Goal: Check status

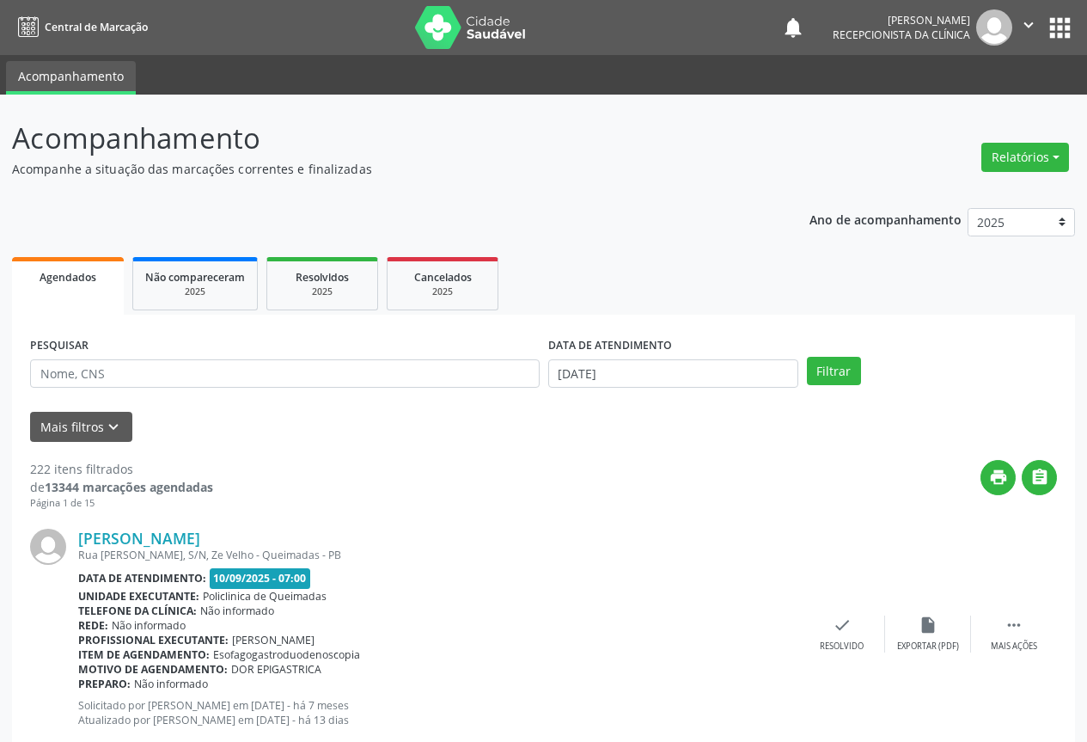
scroll to position [86, 0]
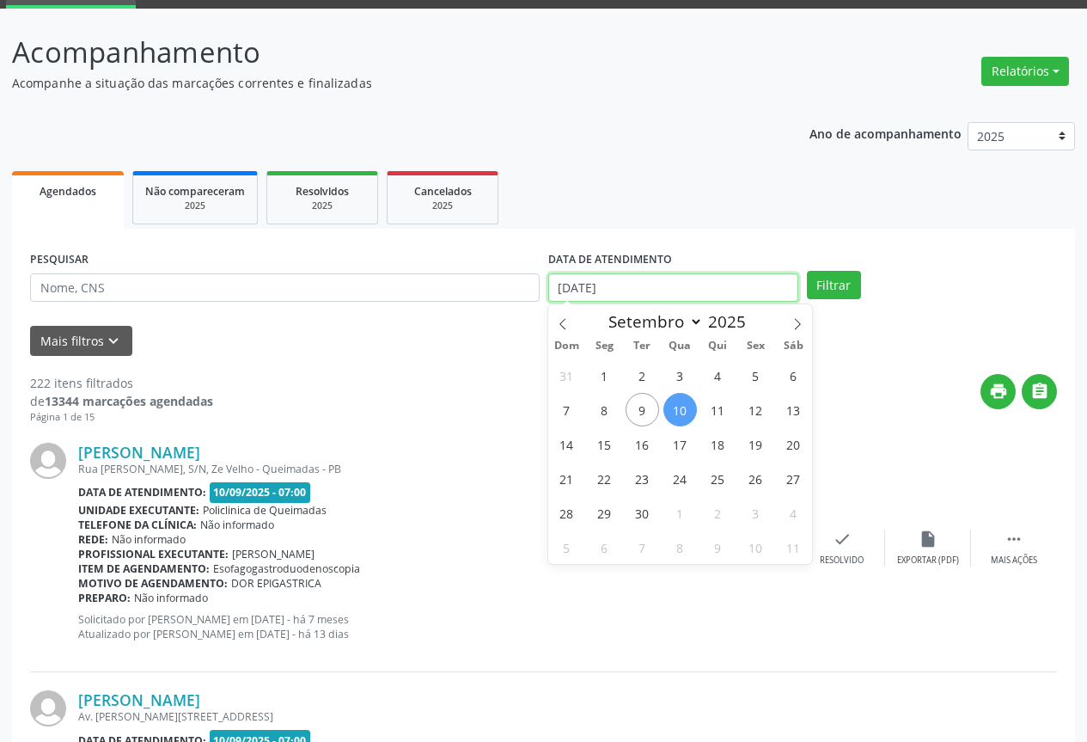
click at [648, 290] on input "[DATE]" at bounding box center [673, 287] width 250 height 29
click at [722, 412] on span "11" at bounding box center [718, 410] width 34 height 34
type input "[DATE]"
click at [722, 412] on span "11" at bounding box center [718, 410] width 34 height 34
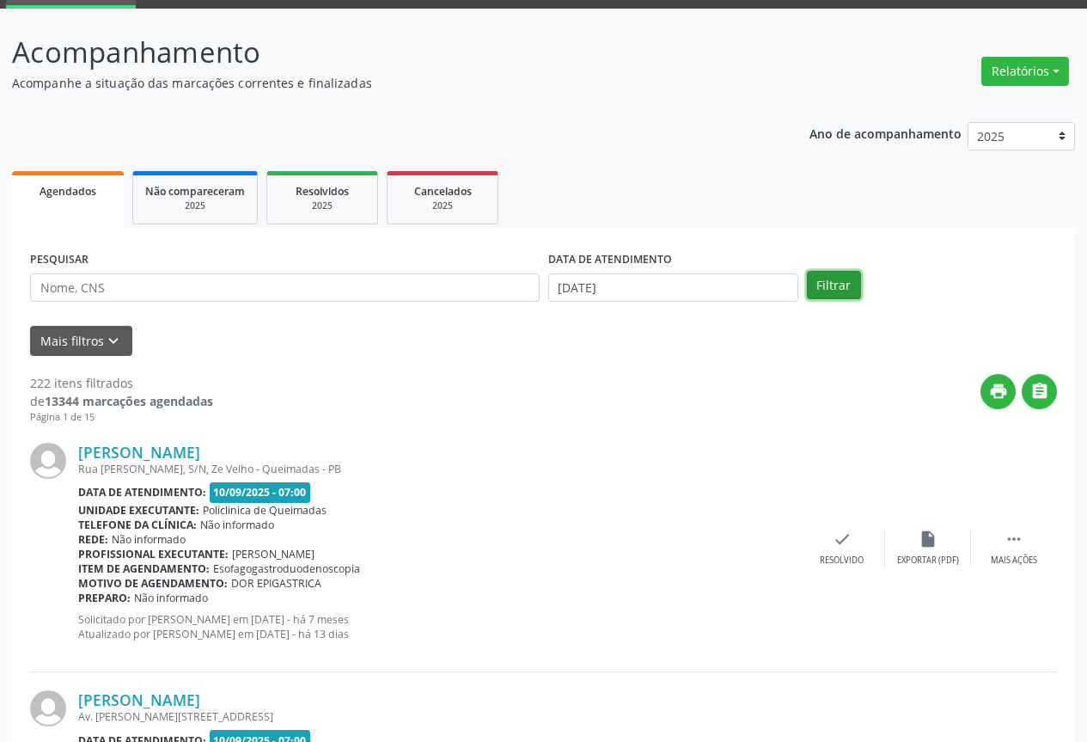
click at [830, 278] on button "Filtrar" at bounding box center [834, 285] width 54 height 29
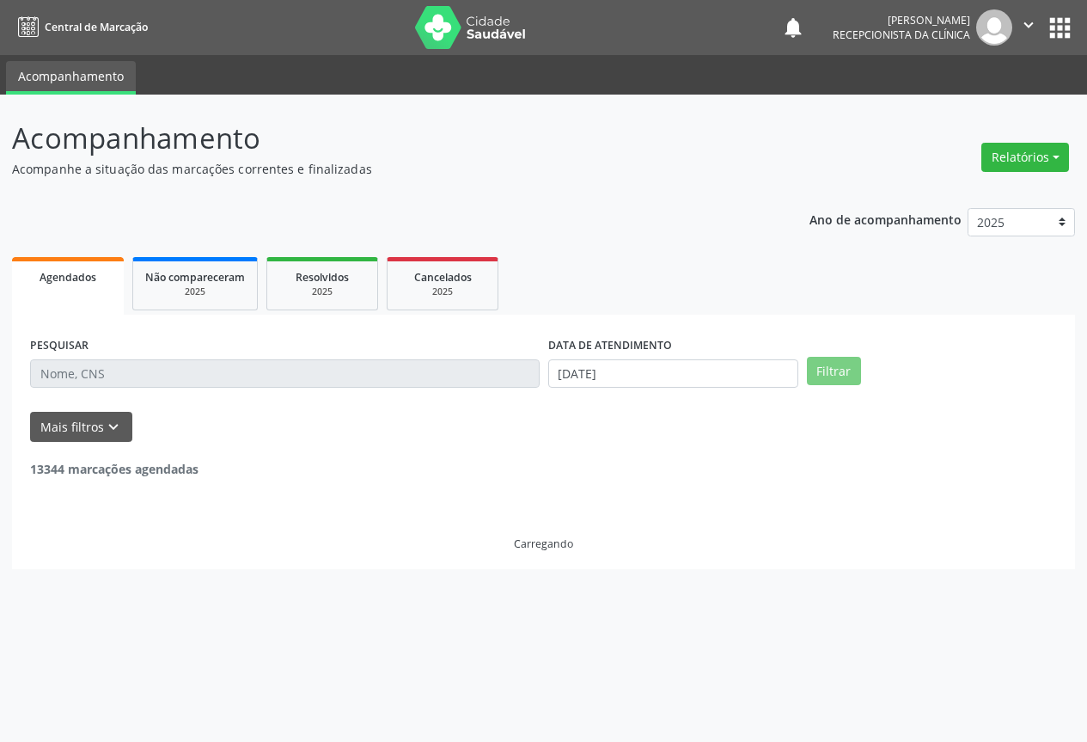
scroll to position [0, 0]
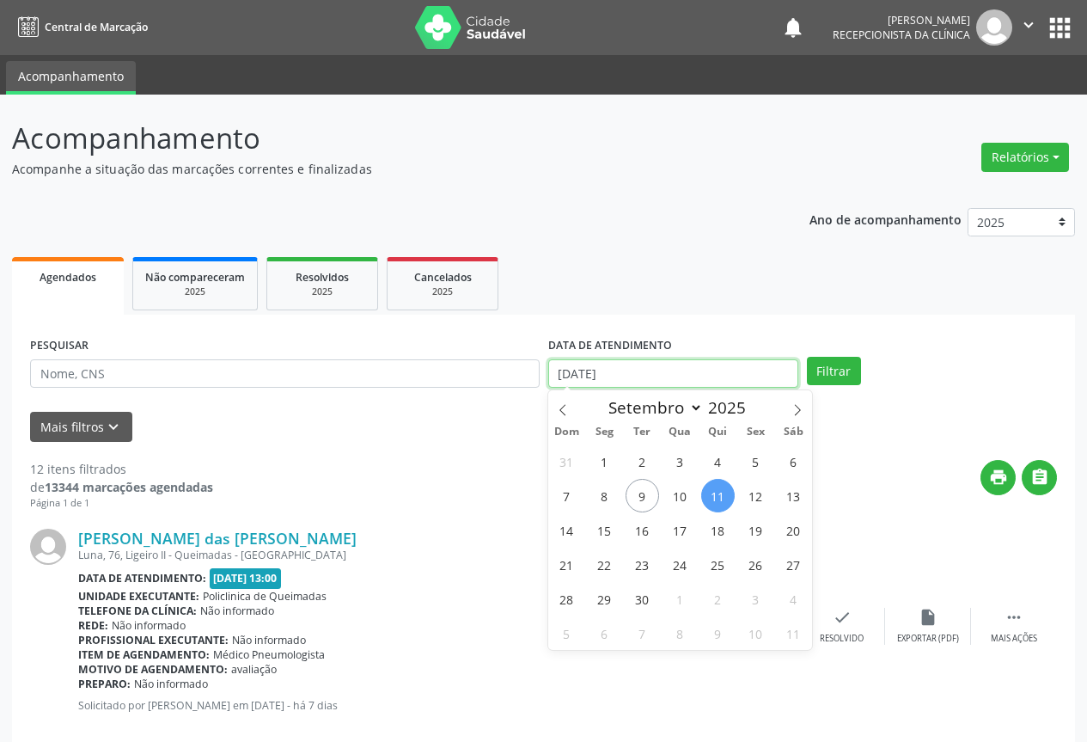
click at [707, 380] on input "[DATE]" at bounding box center [673, 373] width 250 height 29
click at [766, 492] on span "12" at bounding box center [756, 496] width 34 height 34
type input "[DATE]"
click at [765, 492] on span "12" at bounding box center [756, 496] width 34 height 34
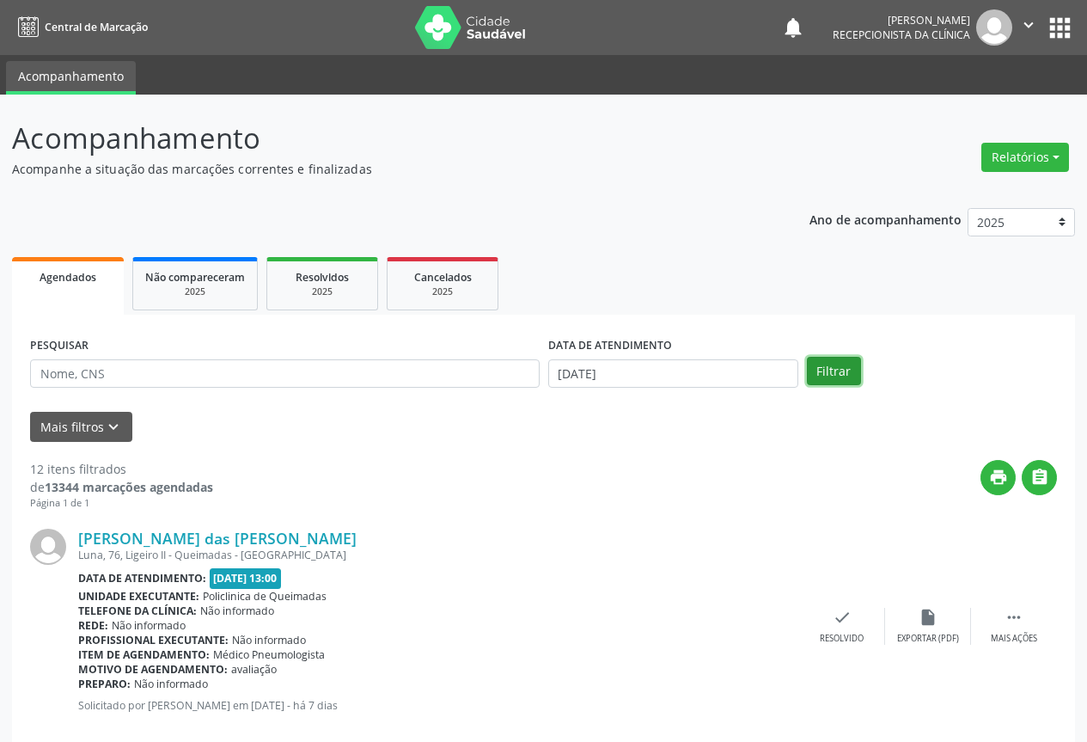
click at [844, 357] on button "Filtrar" at bounding box center [834, 371] width 54 height 29
